Goal: Task Accomplishment & Management: Manage account settings

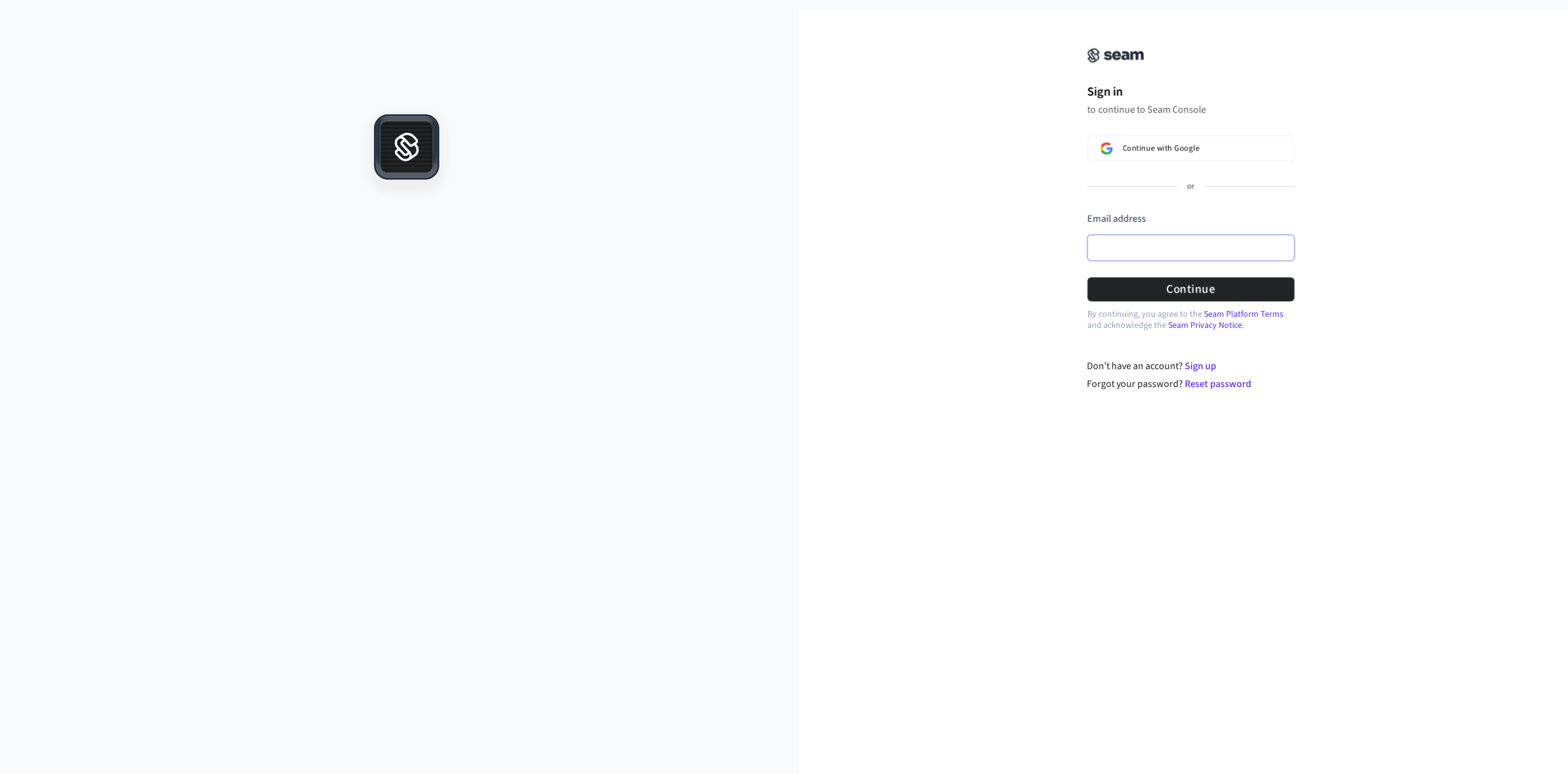
click at [1120, 248] on input "Email address" at bounding box center [1191, 247] width 207 height 26
click at [982, 168] on div "Sign in to continue to Seam Console Continue with Google or Email address Passw…" at bounding box center [1191, 208] width 784 height 367
click at [1132, 242] on input "Email address" at bounding box center [1191, 247] width 207 height 26
click at [1193, 244] on input "Email address" at bounding box center [1191, 247] width 207 height 26
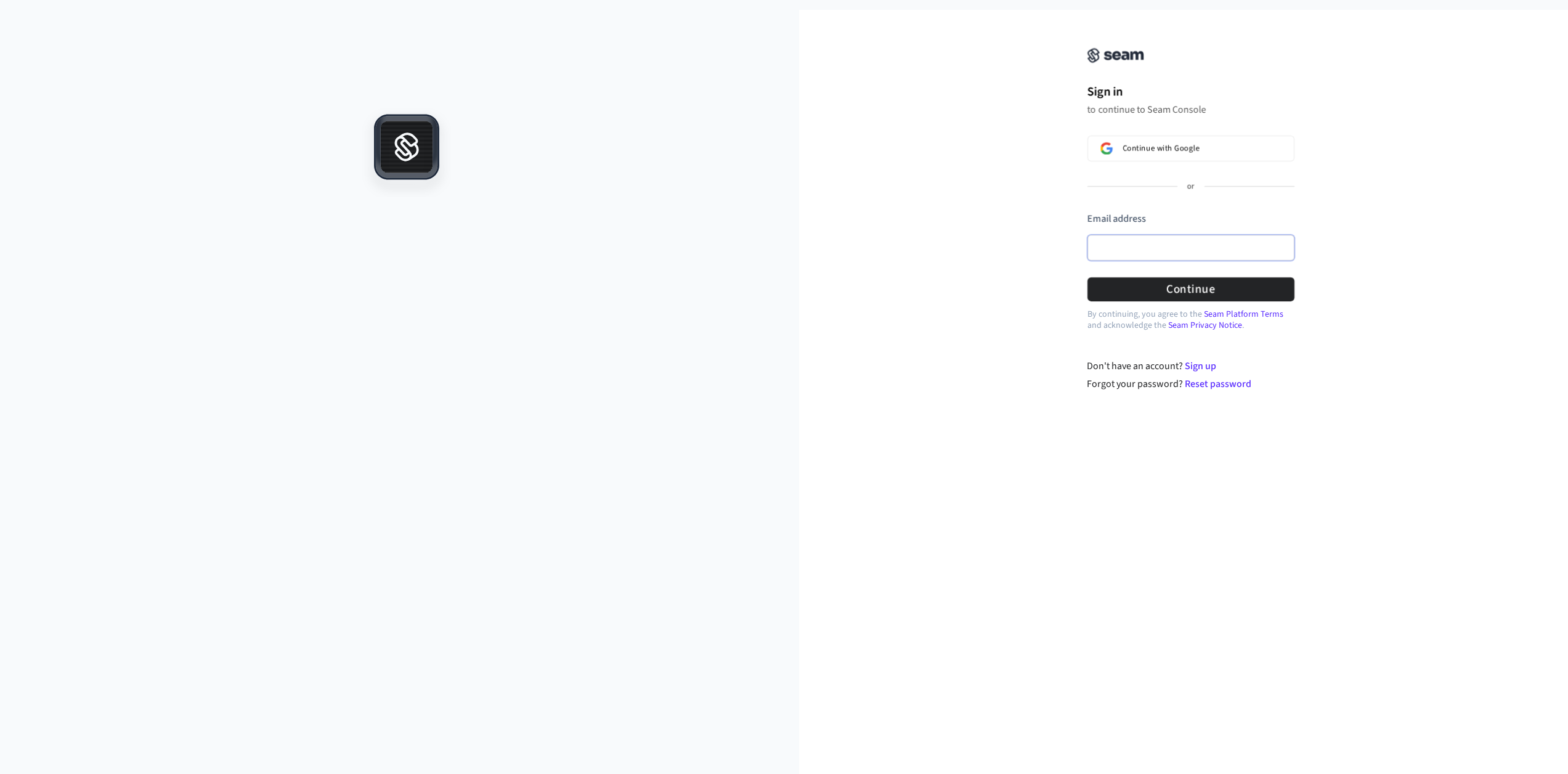
click at [1193, 244] on input "Email address" at bounding box center [1191, 247] width 207 height 26
click at [1148, 244] on input "Email address" at bounding box center [1191, 247] width 207 height 26
paste input "**********"
click at [1146, 289] on button "Continue" at bounding box center [1191, 289] width 207 height 24
type input "**********"
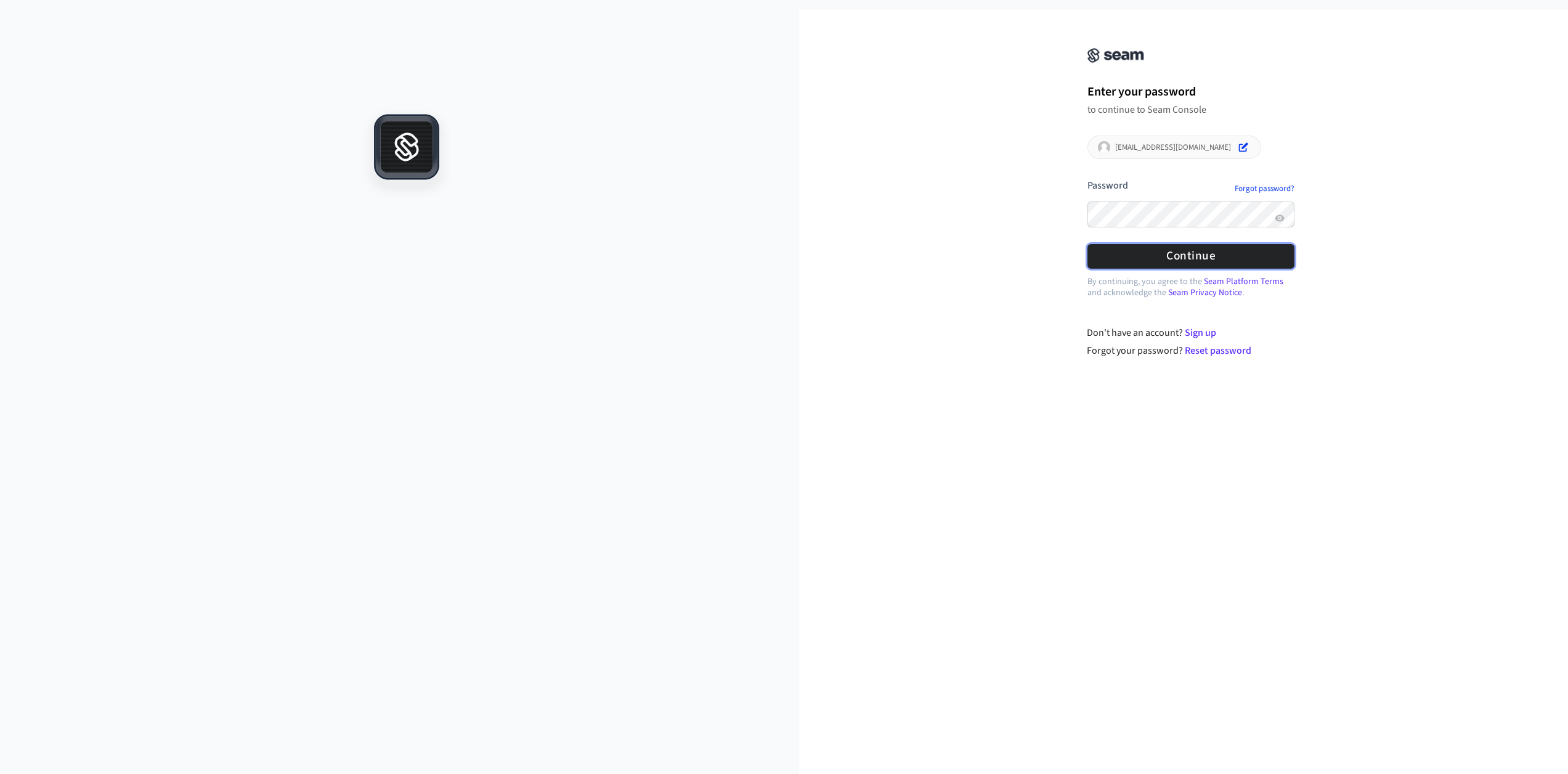
click at [1189, 257] on button "Continue" at bounding box center [1191, 256] width 207 height 24
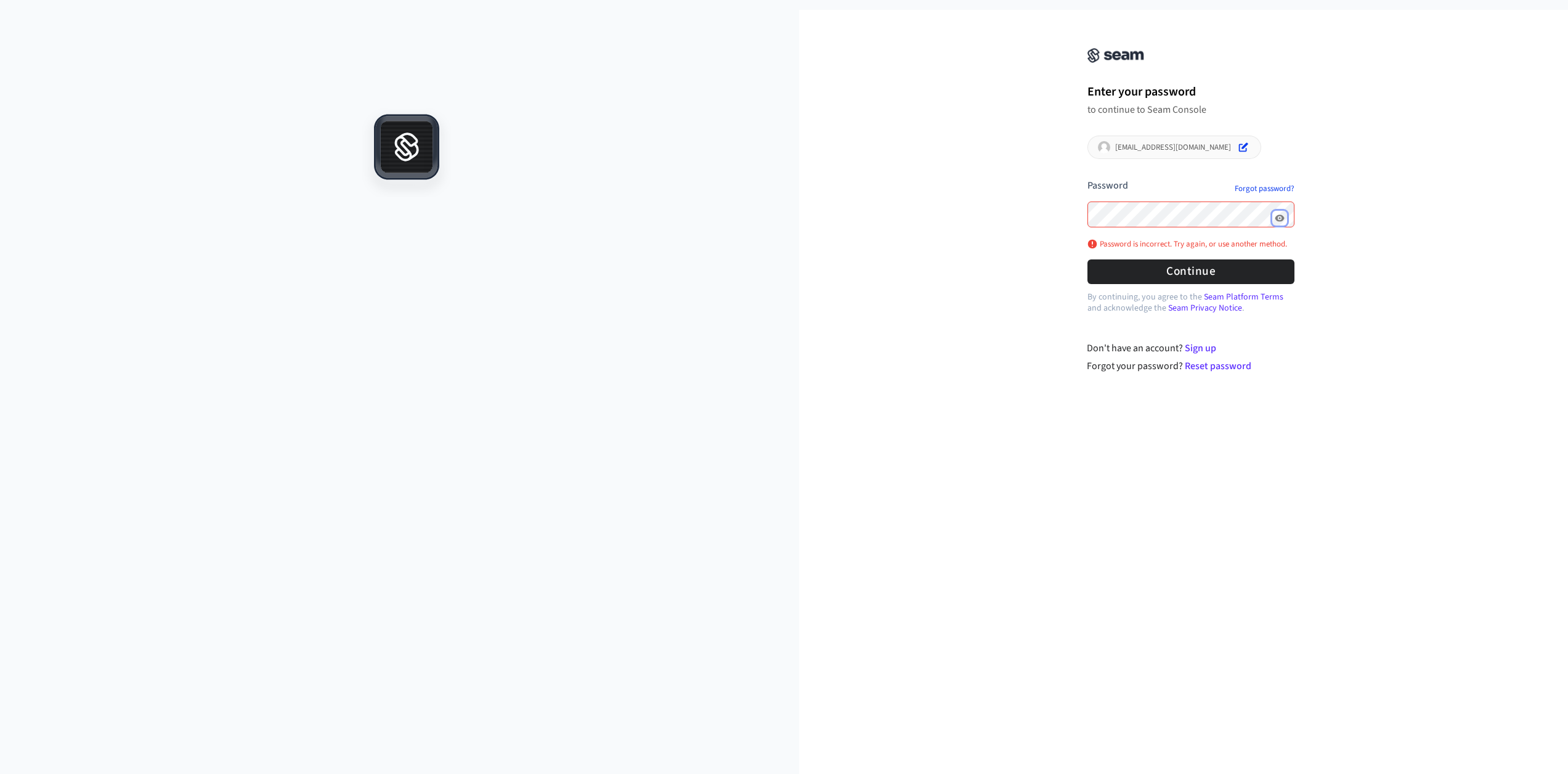
click at [1284, 216] on icon "Show password" at bounding box center [1279, 217] width 10 height 7
click at [1088, 179] on button "submit" at bounding box center [1088, 179] width 0 height 0
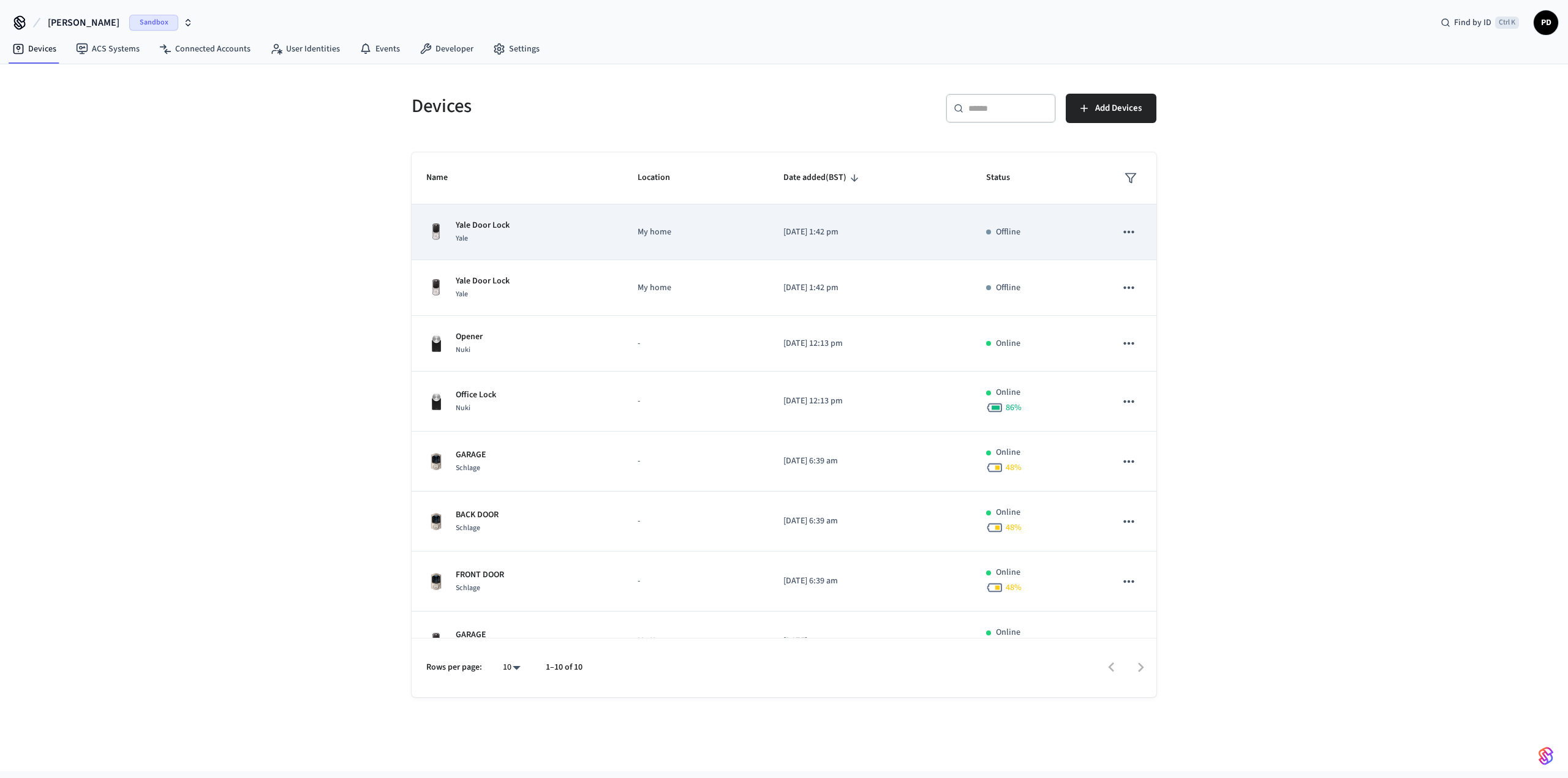
click at [1123, 231] on icon "sticky table" at bounding box center [1128, 231] width 10 height 2
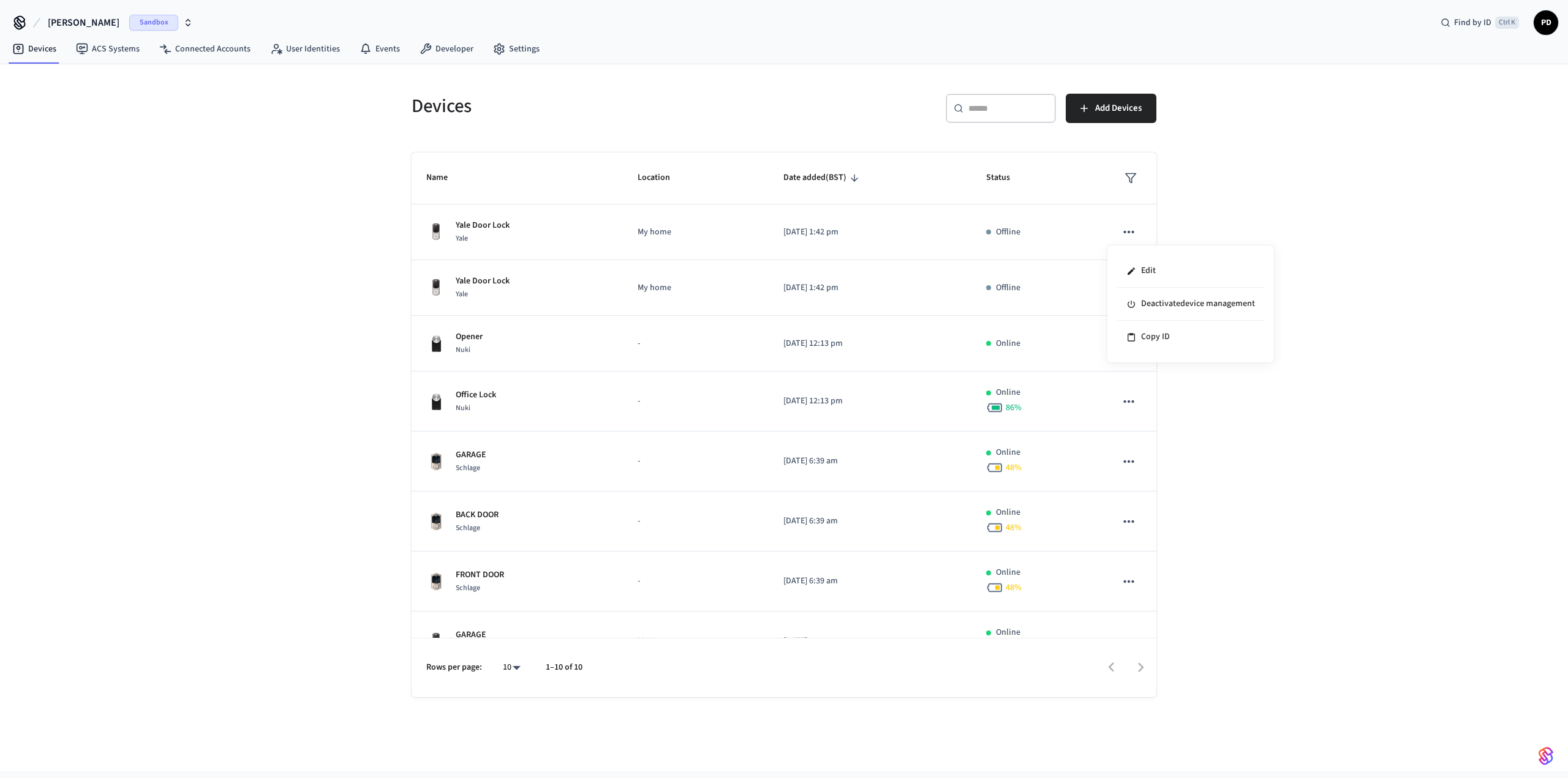
click at [474, 227] on div at bounding box center [784, 389] width 1568 height 778
click at [452, 222] on div "Yale Door Lock Yale" at bounding box center [517, 232] width 182 height 26
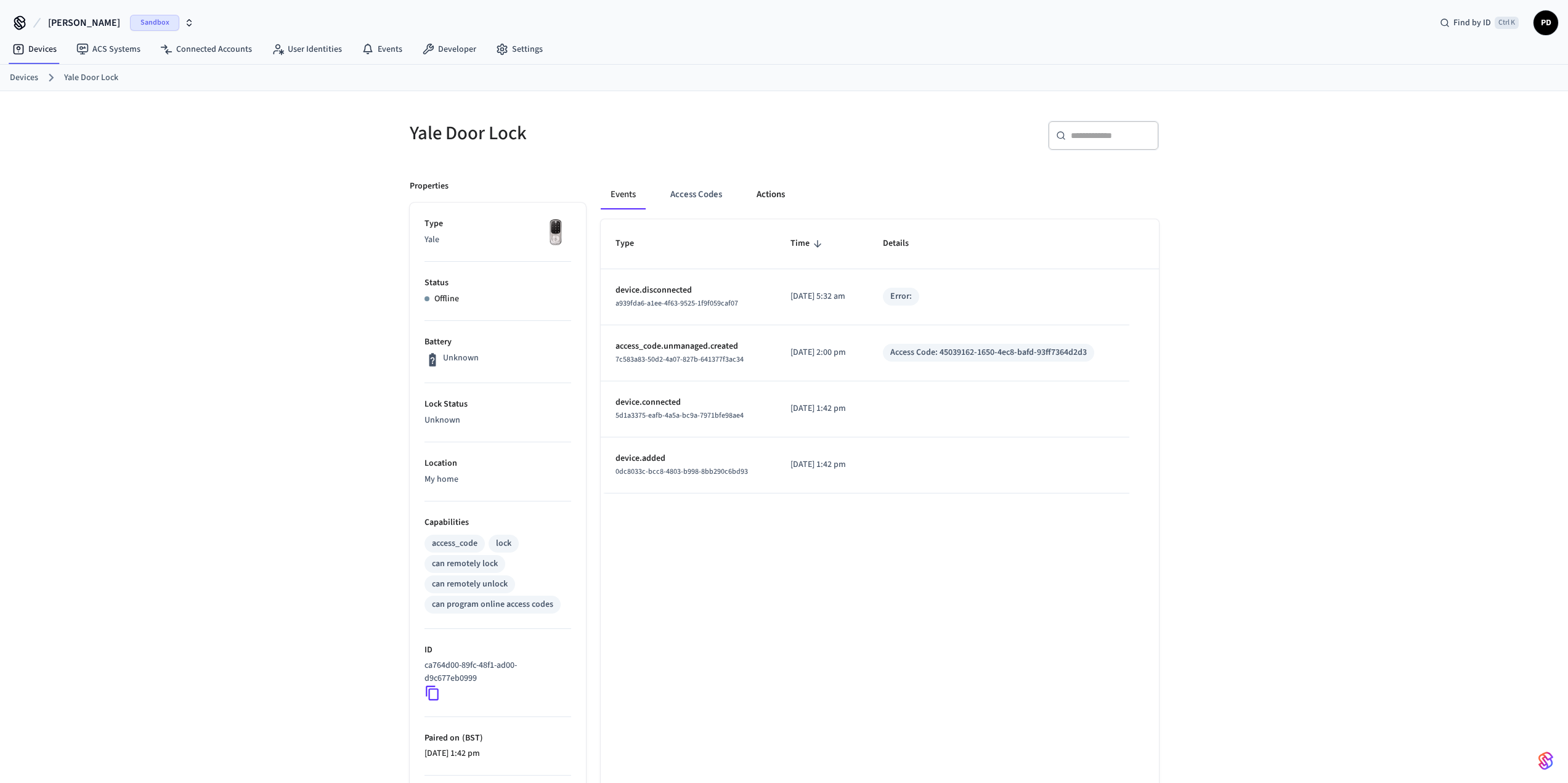
click at [770, 192] on button "Actions" at bounding box center [770, 194] width 48 height 29
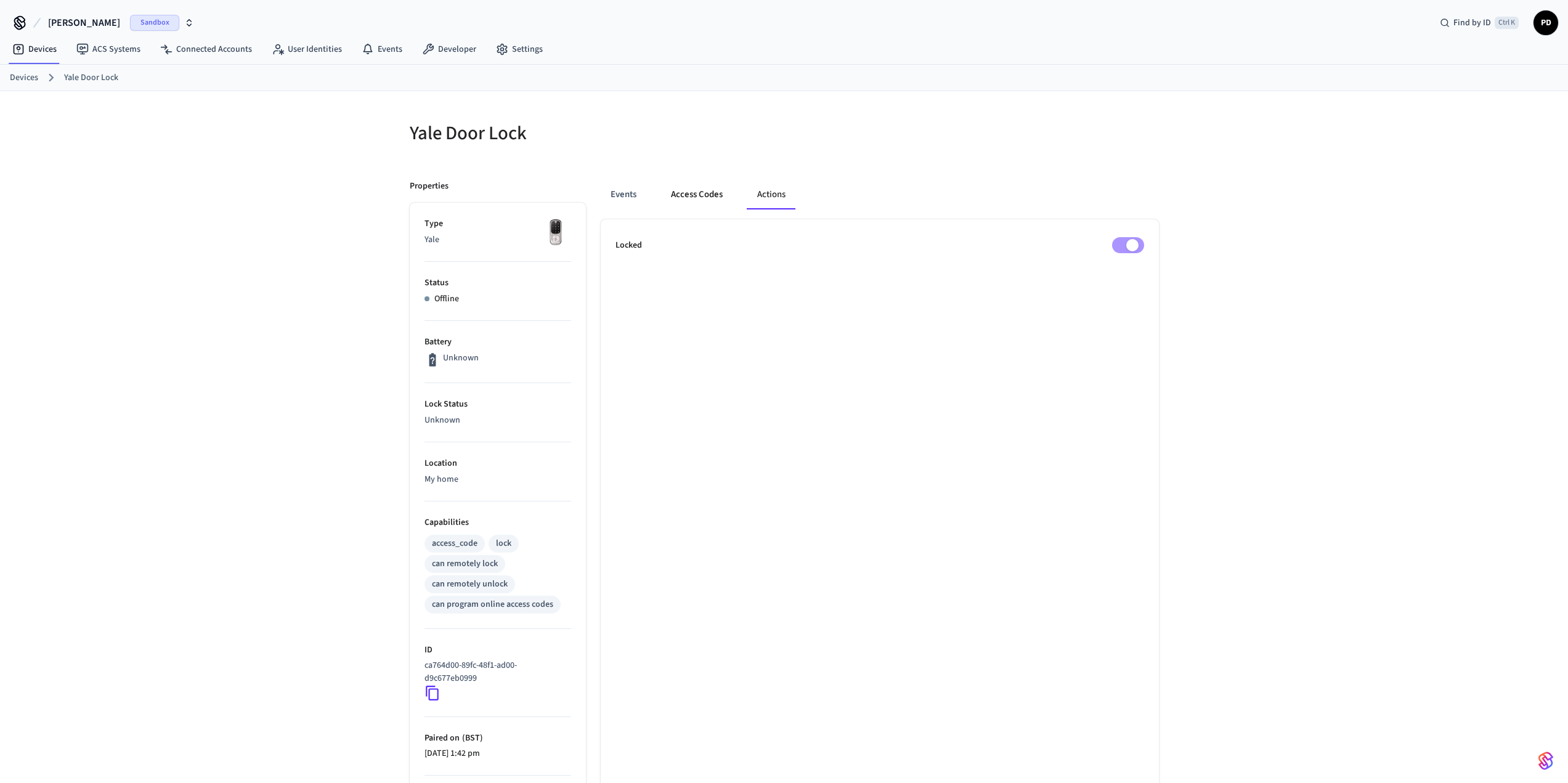
click at [695, 198] on button "Access Codes" at bounding box center [697, 194] width 71 height 29
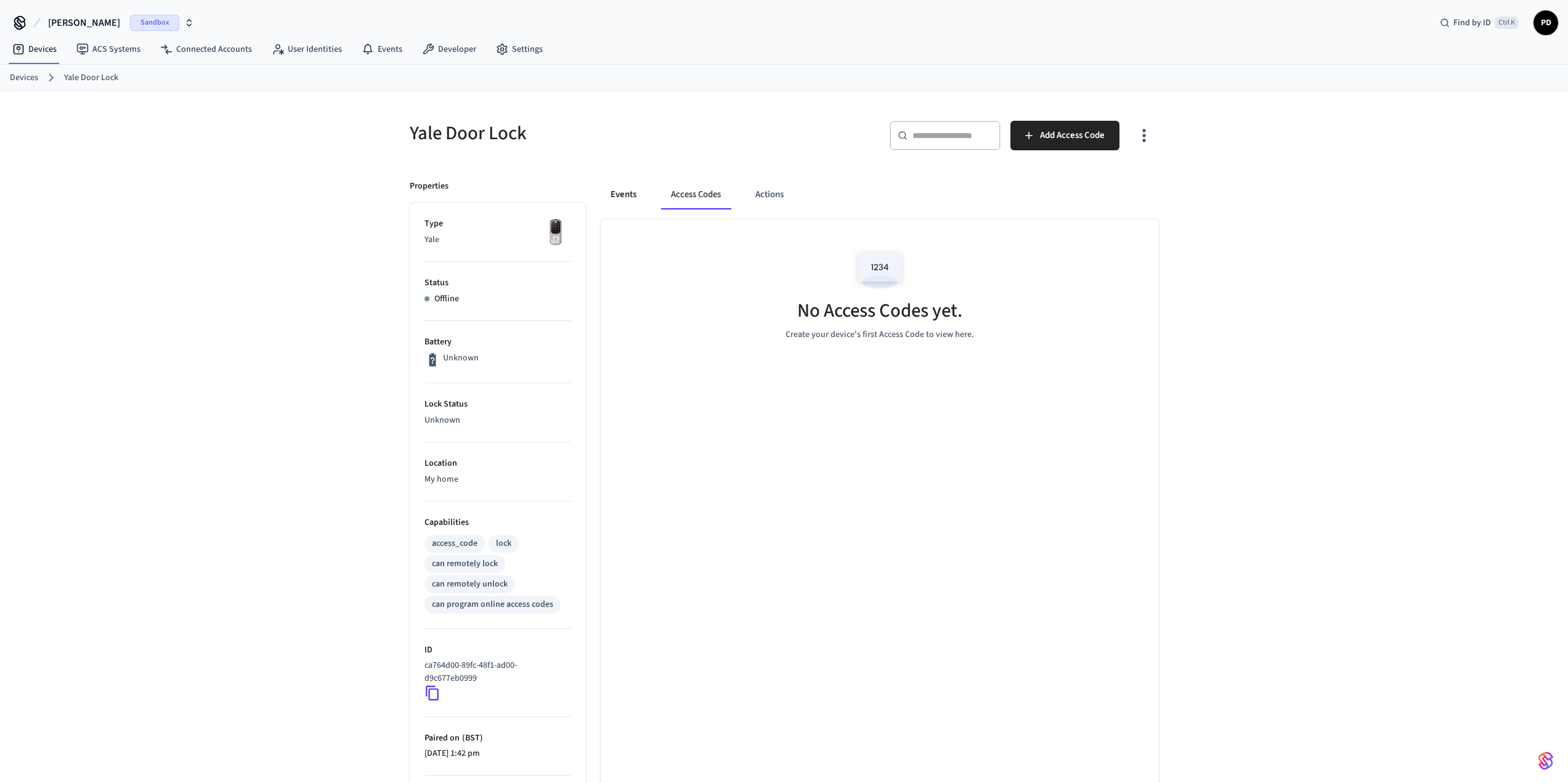
click at [636, 197] on button "Events" at bounding box center [624, 194] width 46 height 29
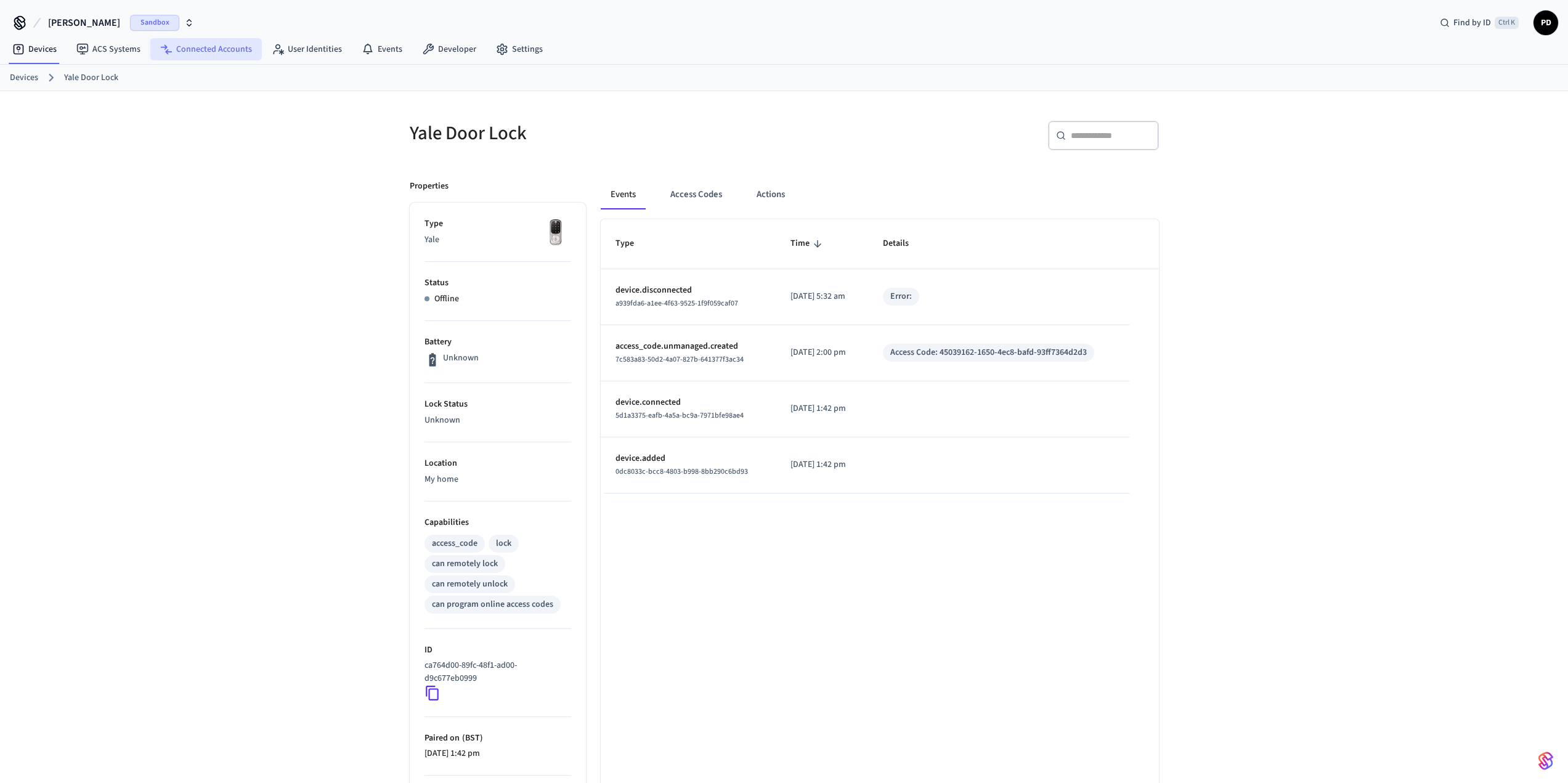
click at [184, 53] on link "Connected Accounts" at bounding box center [205, 49] width 111 height 22
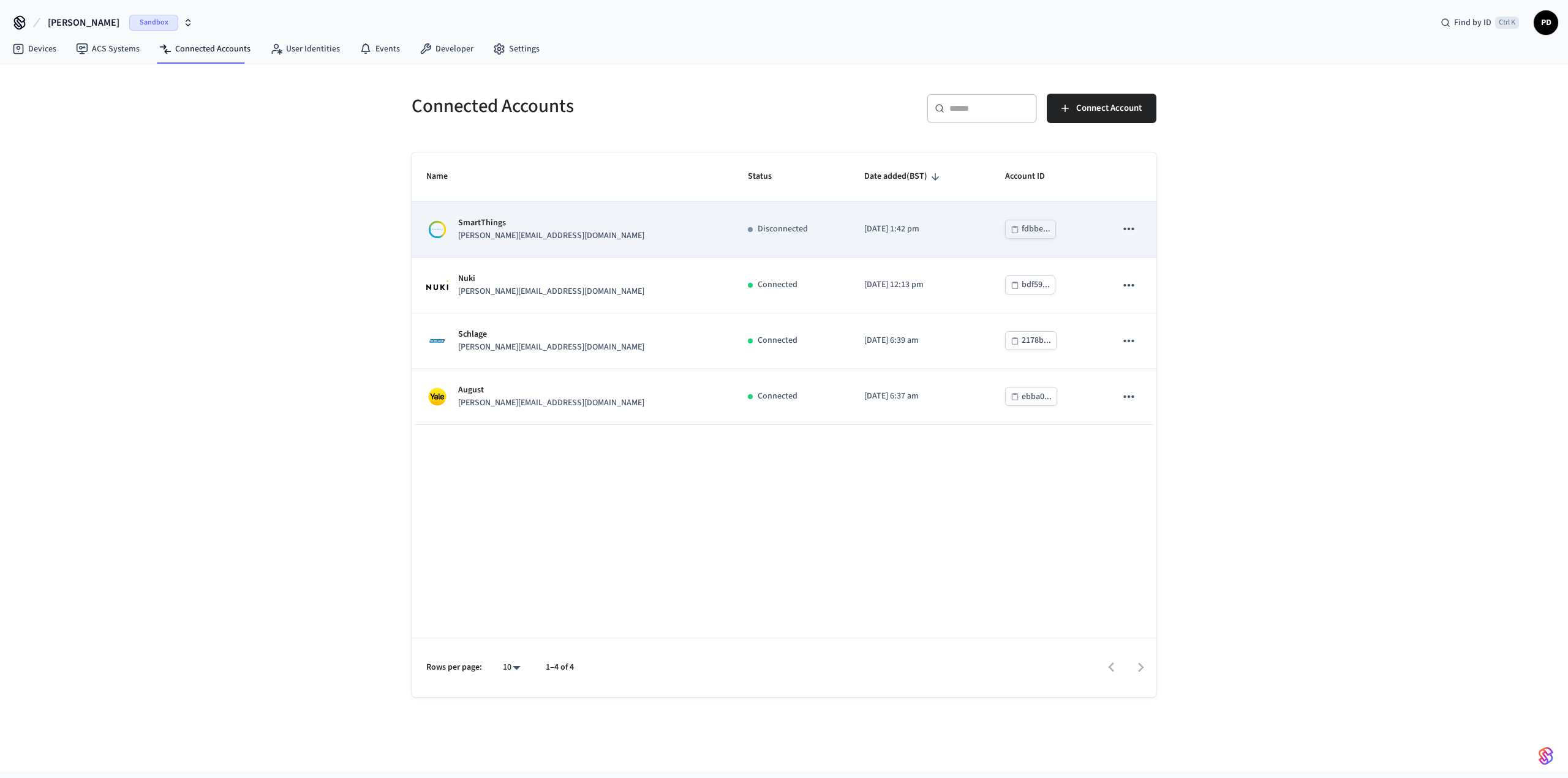
click at [1130, 227] on icon "sticky table" at bounding box center [1129, 229] width 16 height 16
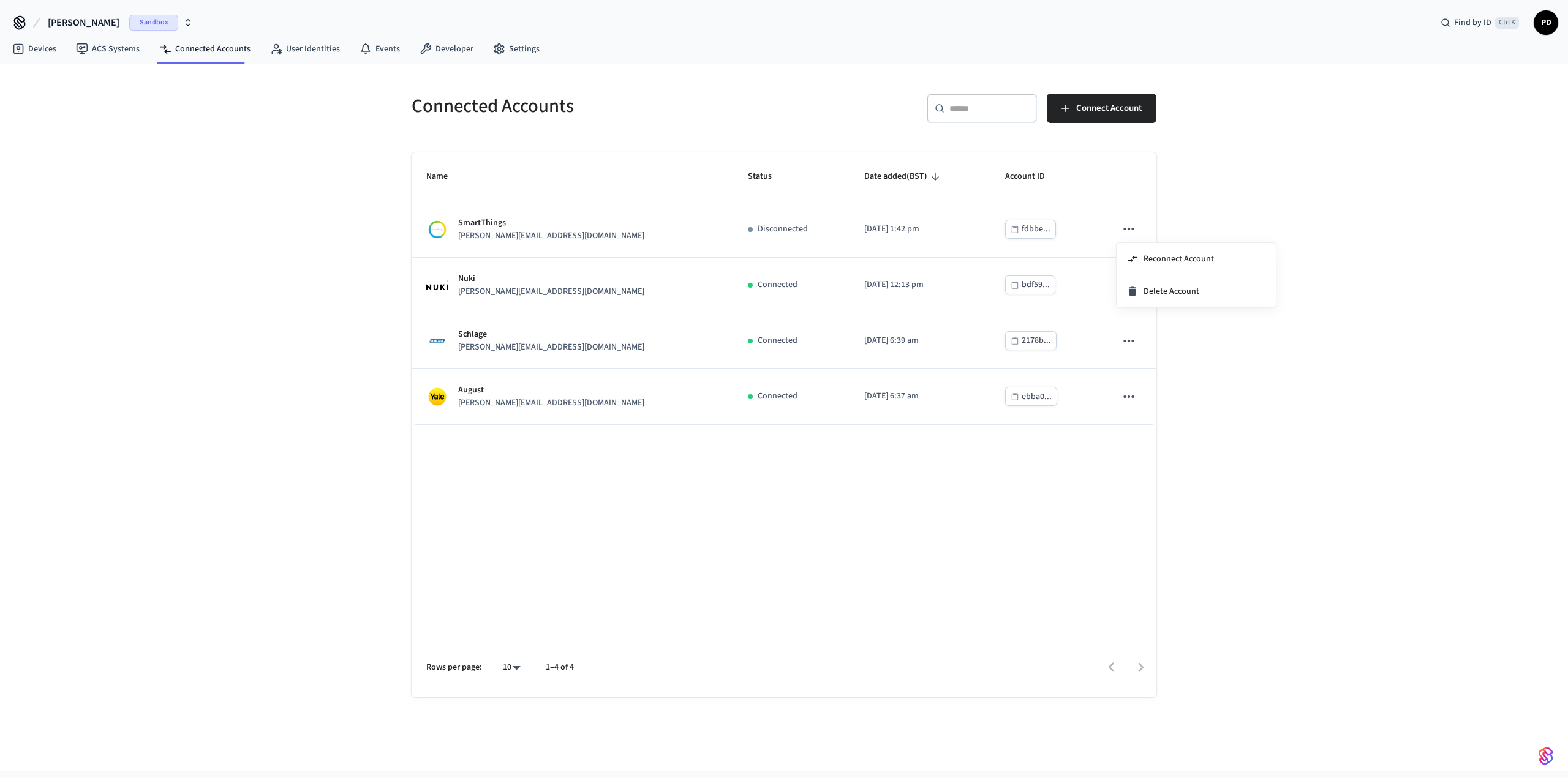
click at [385, 47] on div at bounding box center [784, 389] width 1568 height 778
click at [106, 44] on link "ACS Systems" at bounding box center [108, 49] width 83 height 22
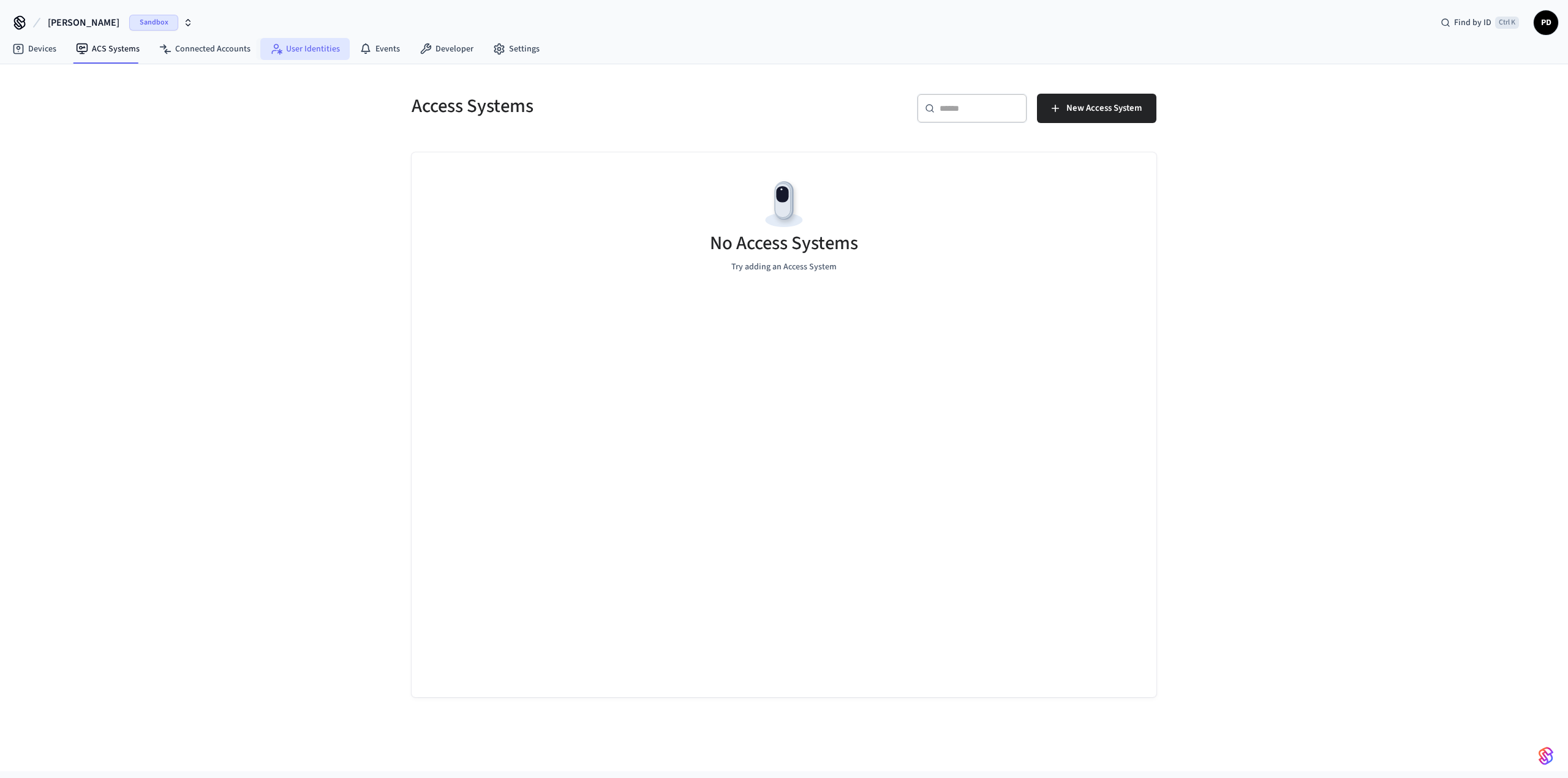
click at [302, 48] on link "User Identities" at bounding box center [305, 49] width 89 height 22
click at [204, 45] on link "Connected Accounts" at bounding box center [204, 49] width 111 height 22
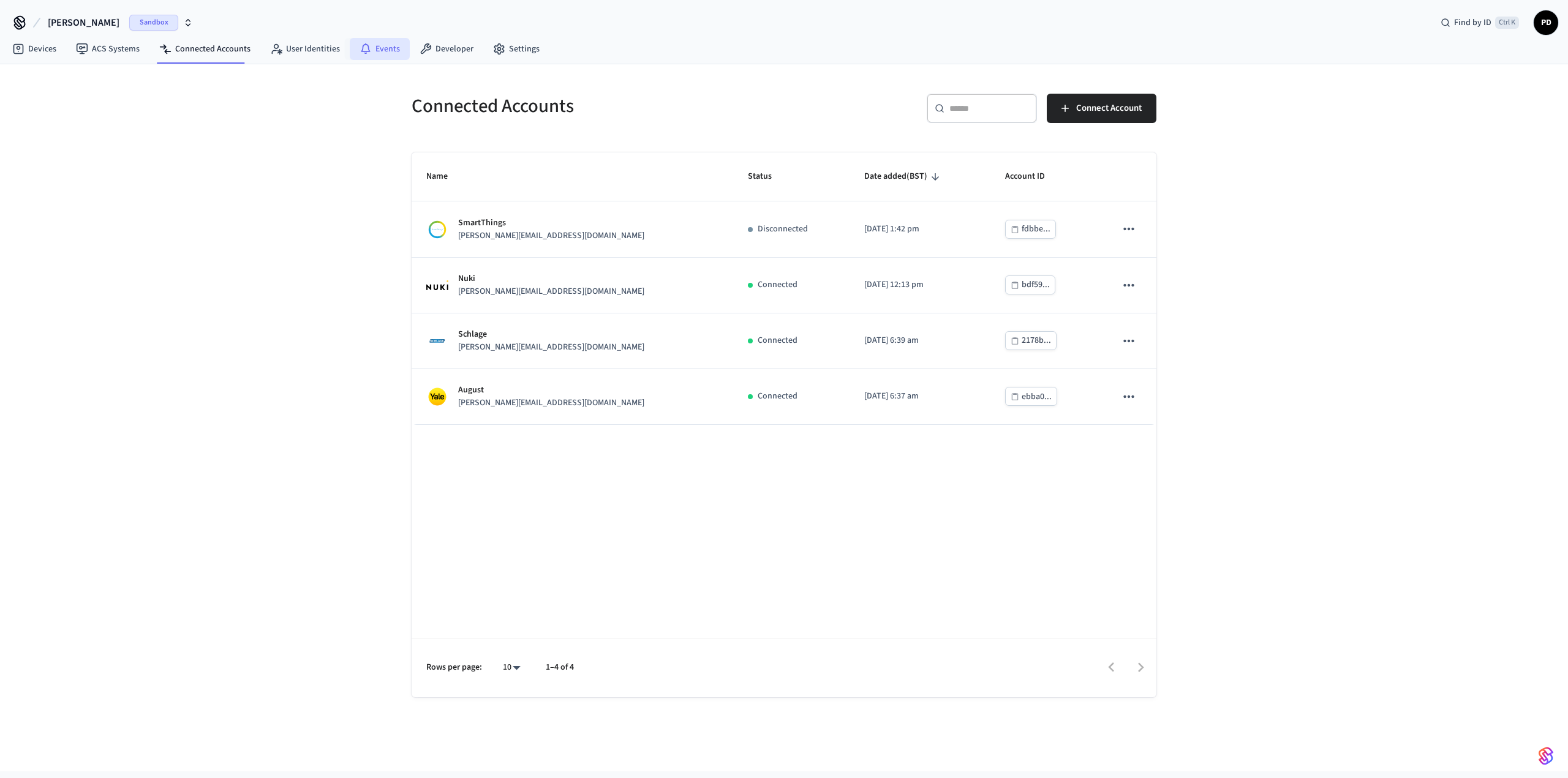
click at [376, 46] on link "Events" at bounding box center [380, 49] width 60 height 22
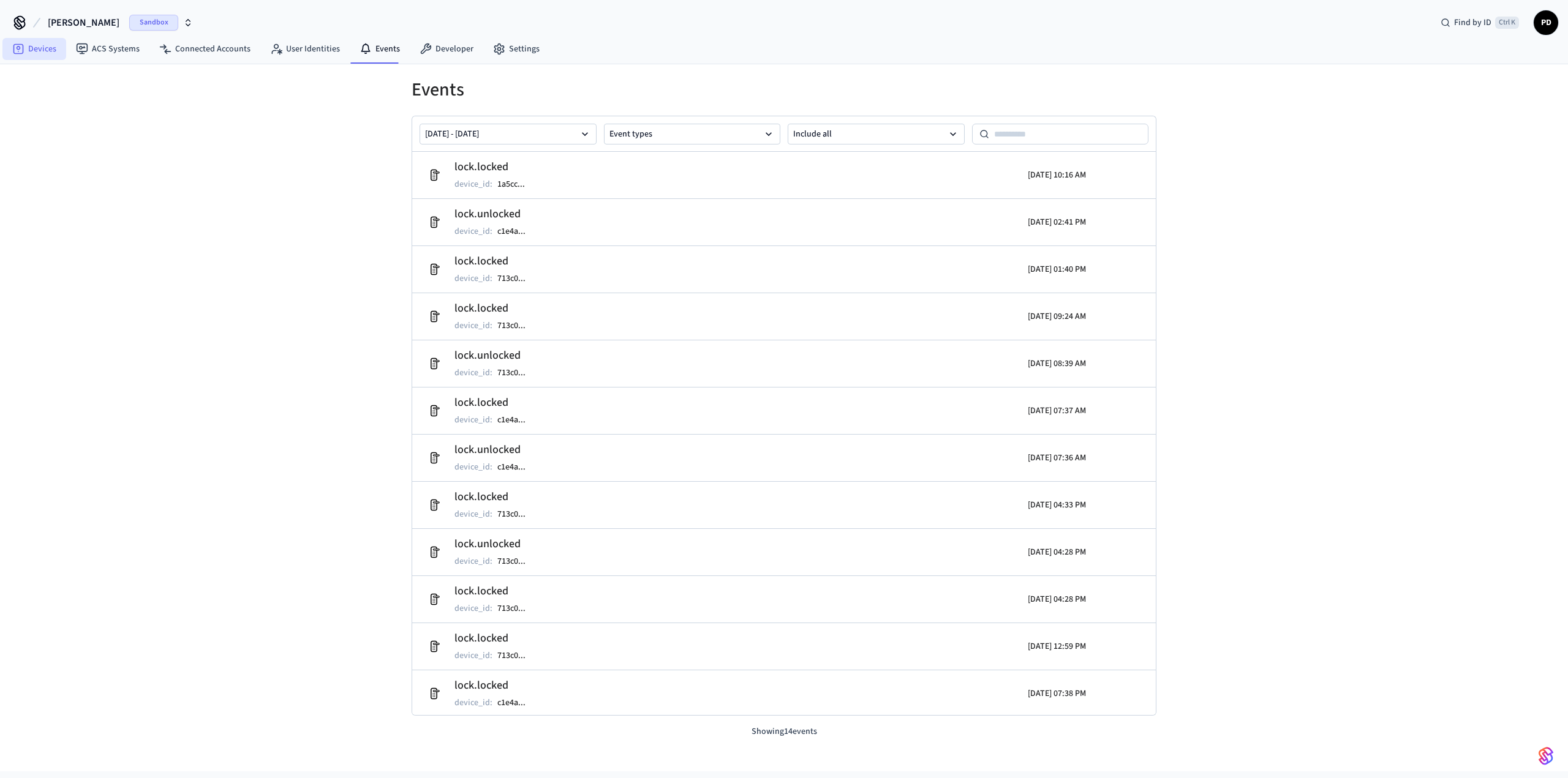
click at [37, 45] on link "Devices" at bounding box center [34, 49] width 64 height 22
